Goal: Task Accomplishment & Management: Use online tool/utility

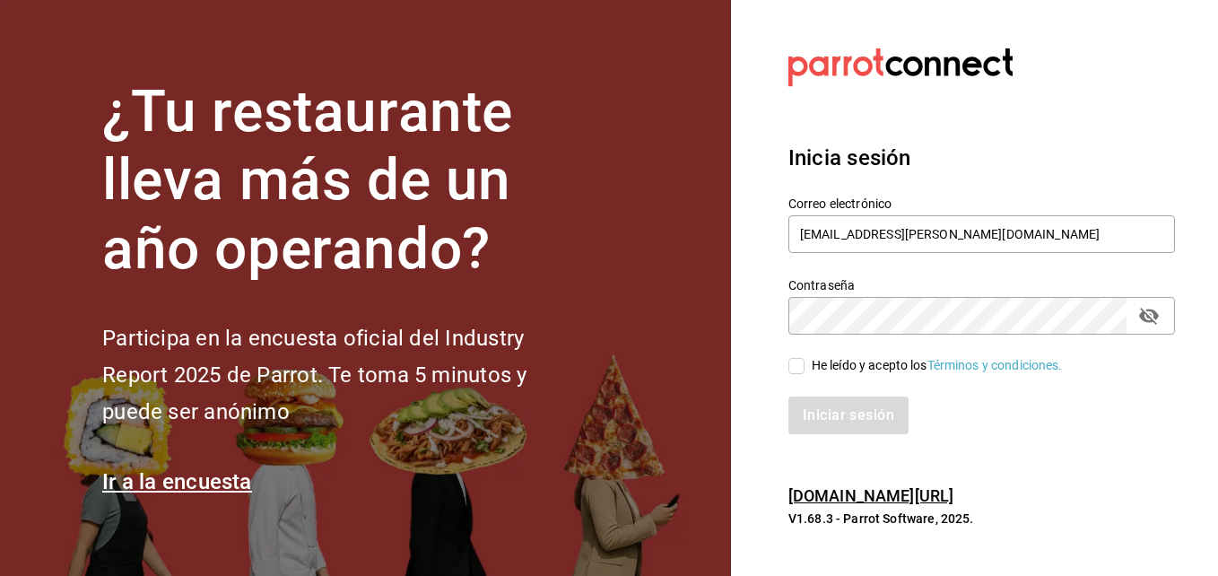
click at [797, 371] on input "He leído y acepto los Términos y condiciones." at bounding box center [797, 366] width 16 height 16
checkbox input "true"
click at [799, 405] on button "Iniciar sesión" at bounding box center [850, 416] width 122 height 38
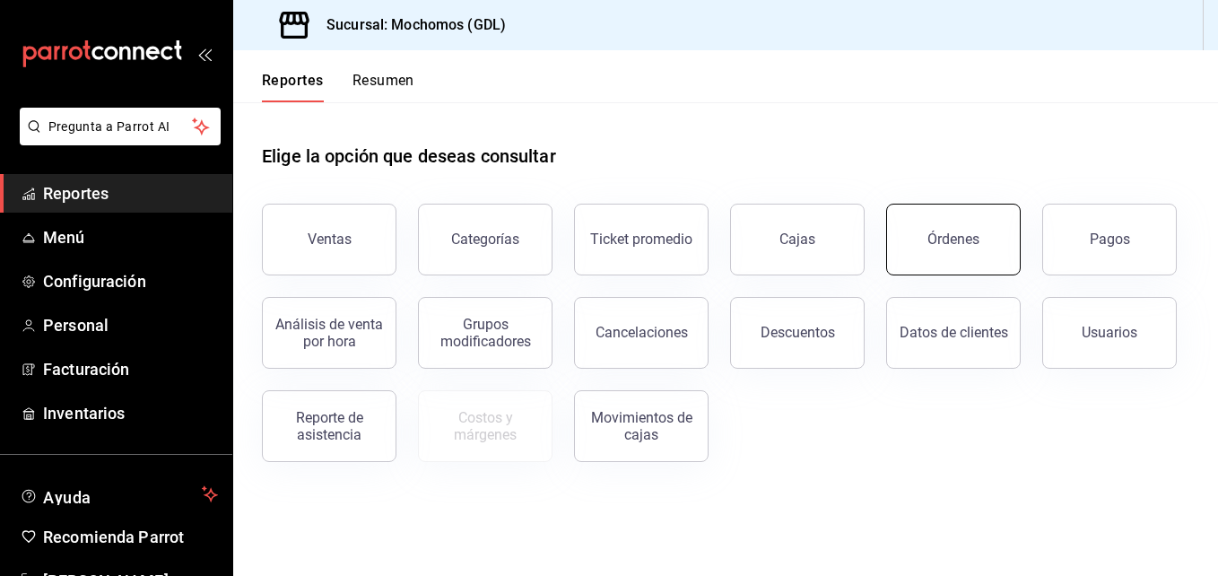
click at [930, 213] on button "Órdenes" at bounding box center [953, 240] width 135 height 72
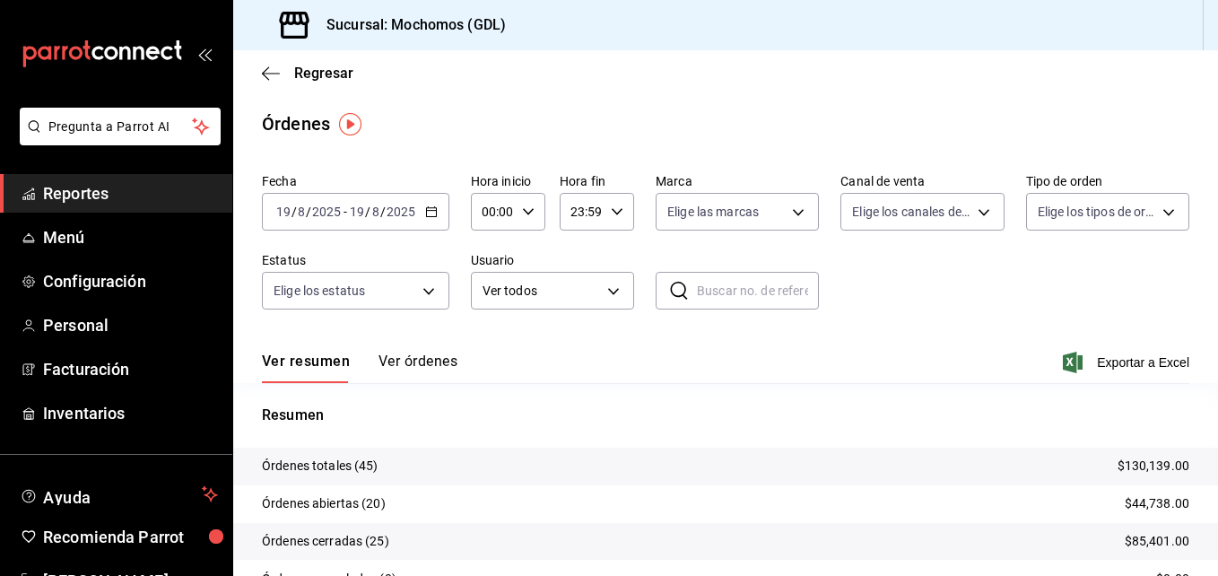
click at [525, 205] on div "00:00 Hora inicio" at bounding box center [508, 212] width 74 height 38
click at [489, 294] on span "01" at bounding box center [488, 300] width 8 height 14
type input "01:00"
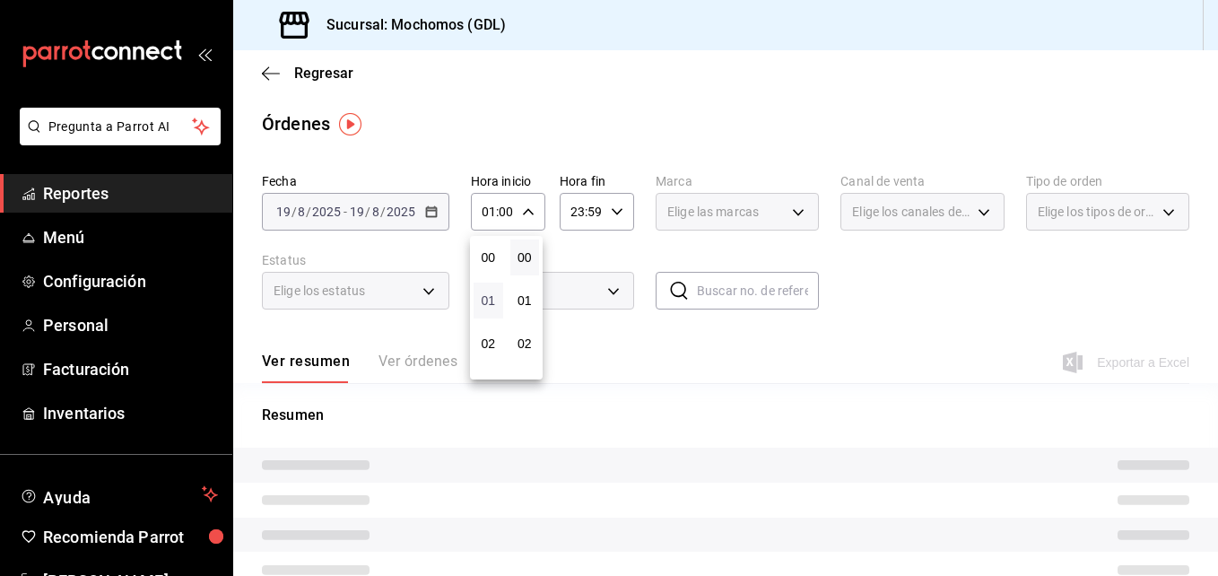
click at [489, 294] on span "01" at bounding box center [488, 300] width 8 height 14
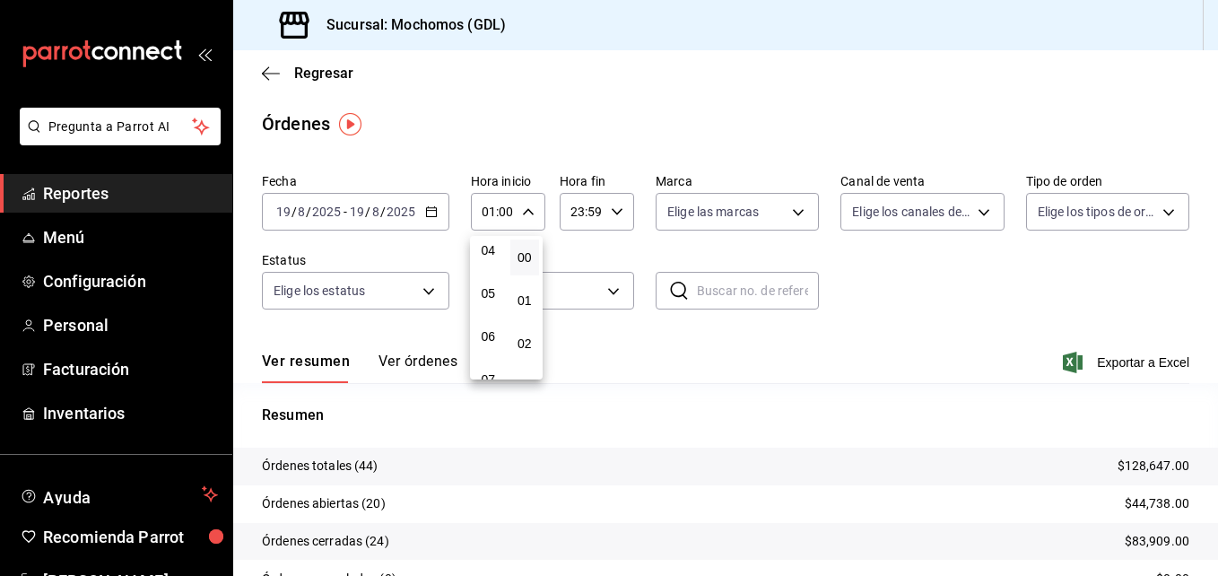
click at [489, 294] on span "05" at bounding box center [488, 293] width 8 height 14
type input "05:00"
click at [798, 213] on div at bounding box center [609, 288] width 1218 height 576
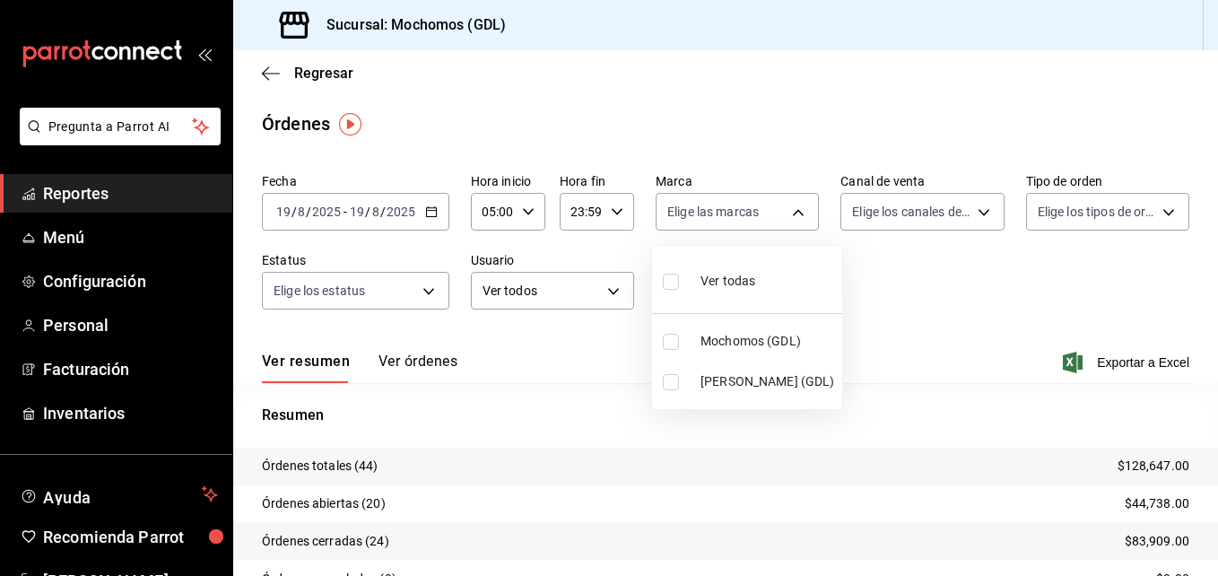
click at [798, 213] on body "Pregunta a Parrot AI Reportes Menú Configuración Personal Facturación Inventari…" at bounding box center [609, 288] width 1218 height 576
click at [748, 376] on span "[PERSON_NAME] (GDL)" at bounding box center [768, 381] width 135 height 19
type input "9cac9703-0c5a-4d8b-addd-5b6b571d65b9"
checkbox input "true"
click at [869, 311] on div at bounding box center [609, 288] width 1218 height 576
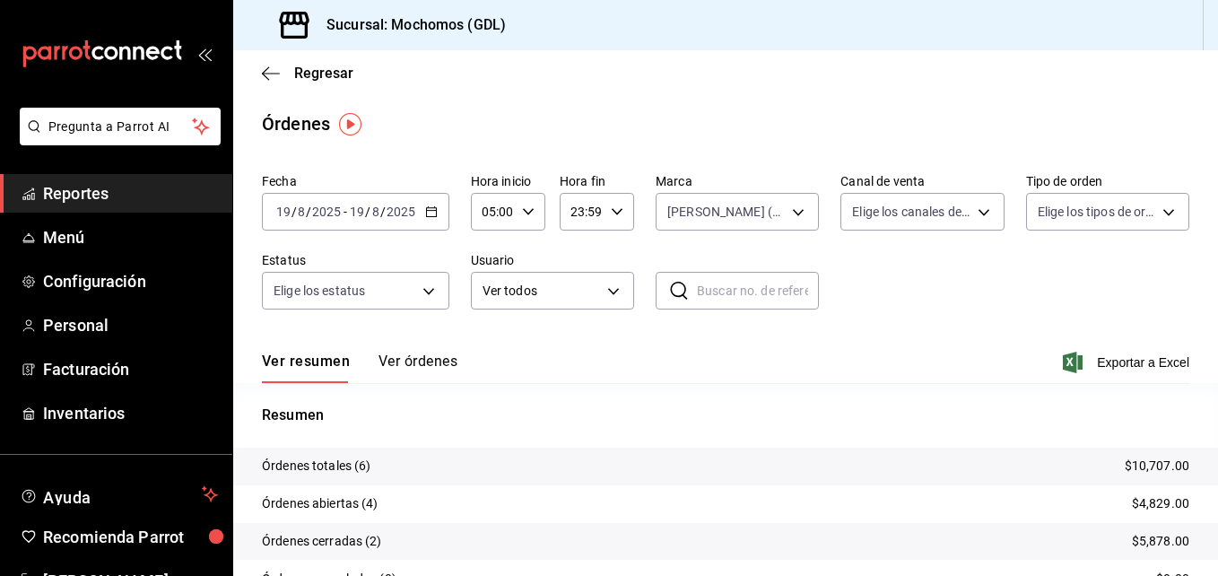
click at [595, 200] on input "23:59" at bounding box center [582, 212] width 44 height 36
click at [721, 379] on div at bounding box center [609, 288] width 1218 height 576
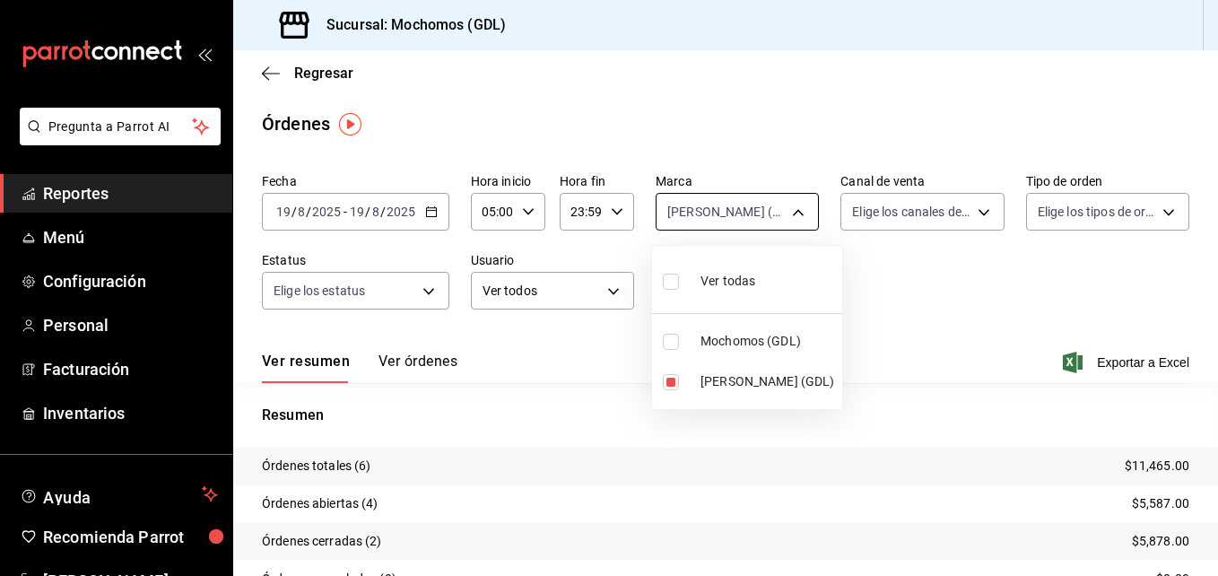
click at [795, 218] on body "Pregunta a Parrot AI Reportes Menú Configuración Personal Facturación Inventari…" at bounding box center [609, 288] width 1218 height 576
click at [669, 385] on input "checkbox" at bounding box center [671, 382] width 16 height 16
checkbox input "false"
click at [669, 385] on input "checkbox" at bounding box center [671, 382] width 16 height 16
checkbox input "true"
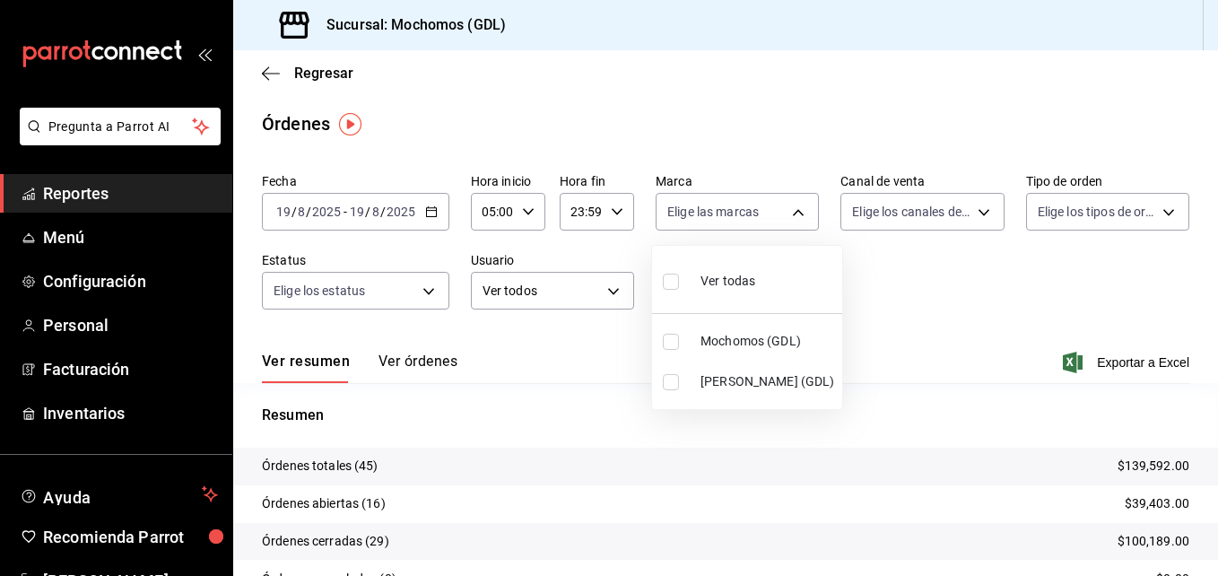
type input "9cac9703-0c5a-4d8b-addd-5b6b571d65b9"
click at [896, 319] on div at bounding box center [609, 288] width 1218 height 576
